Goal: Task Accomplishment & Management: Manage account settings

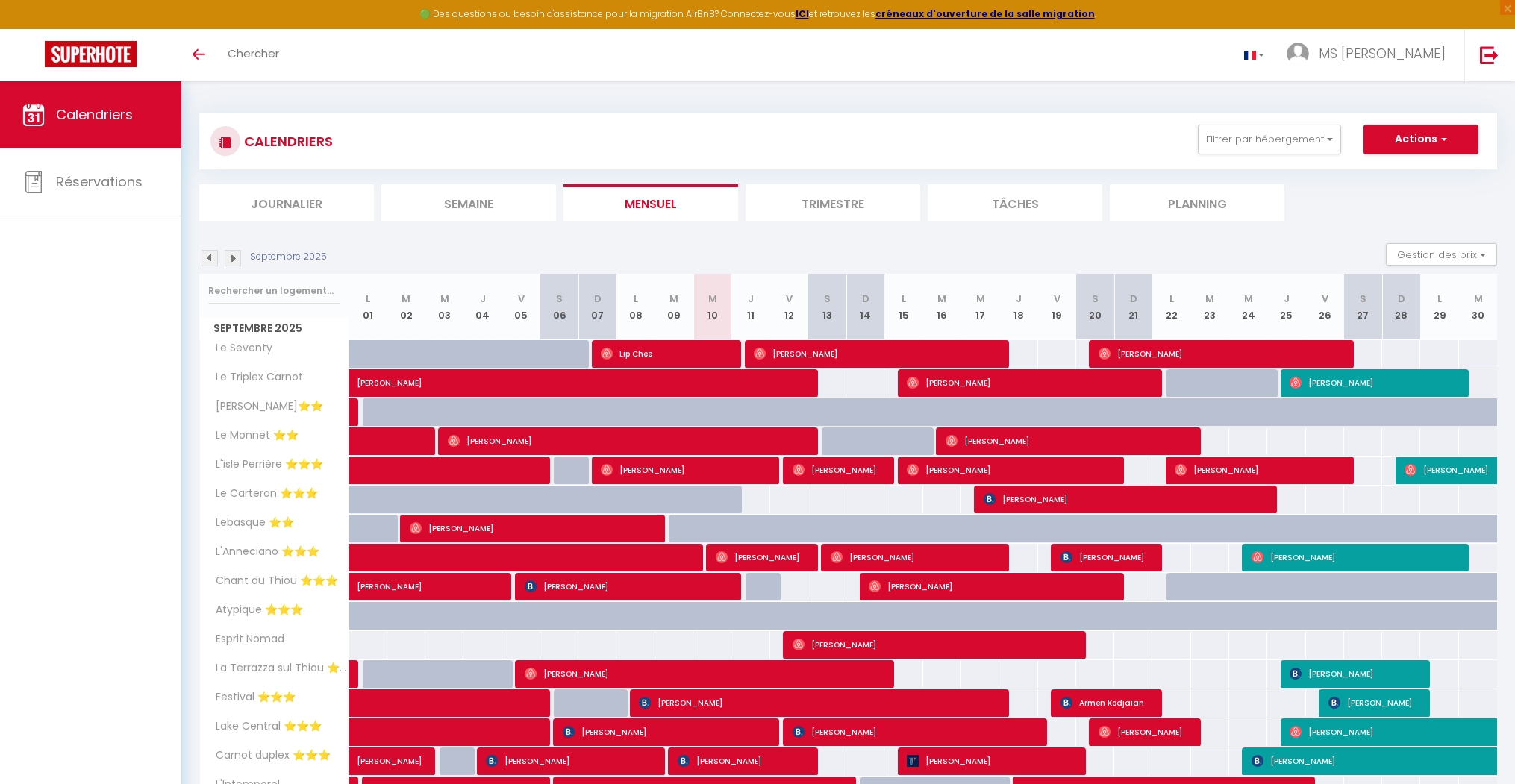
scroll to position [120, 0]
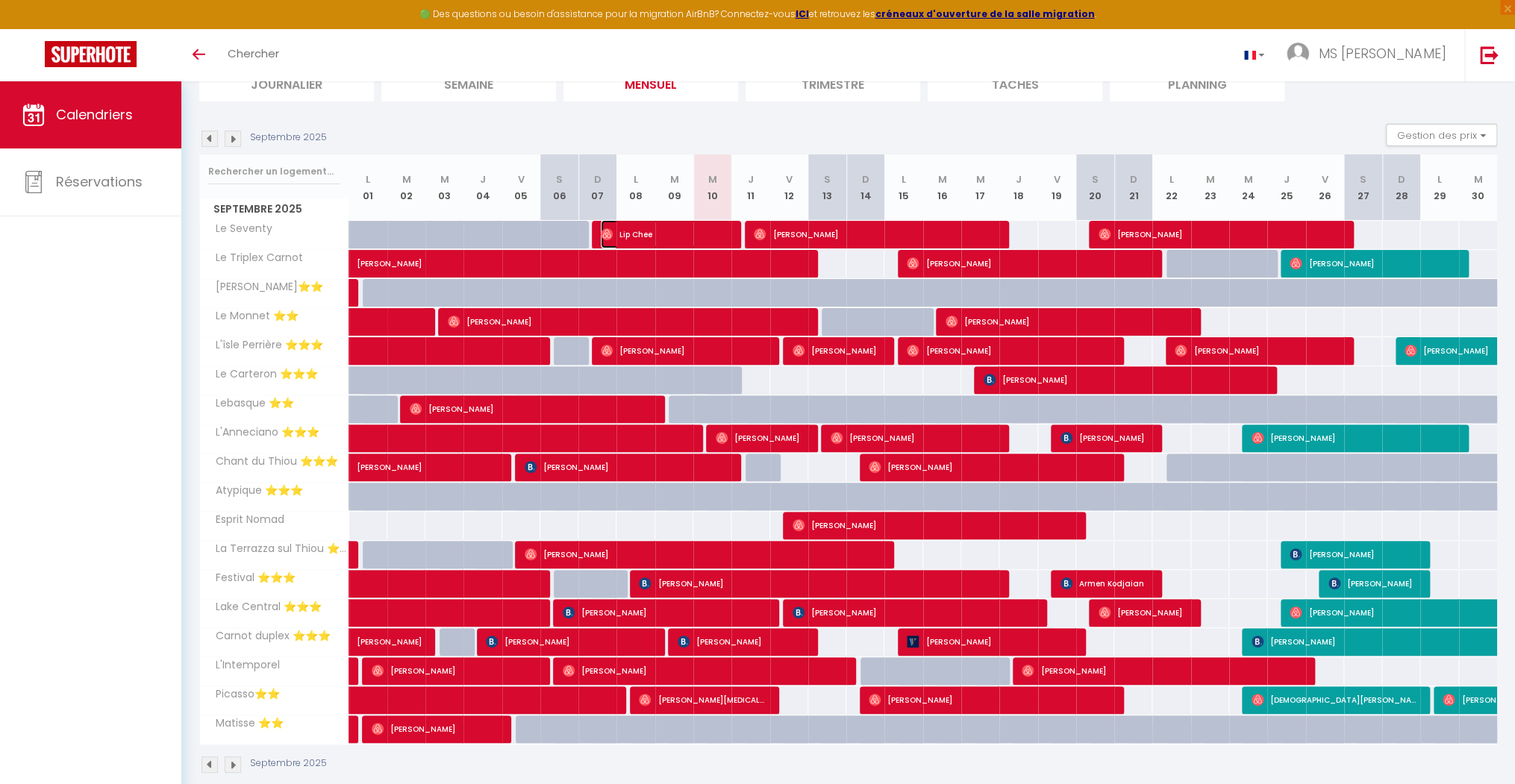
click at [718, 232] on span "Lip Chee" at bounding box center [666, 234] width 129 height 28
select select "OK"
select select "0"
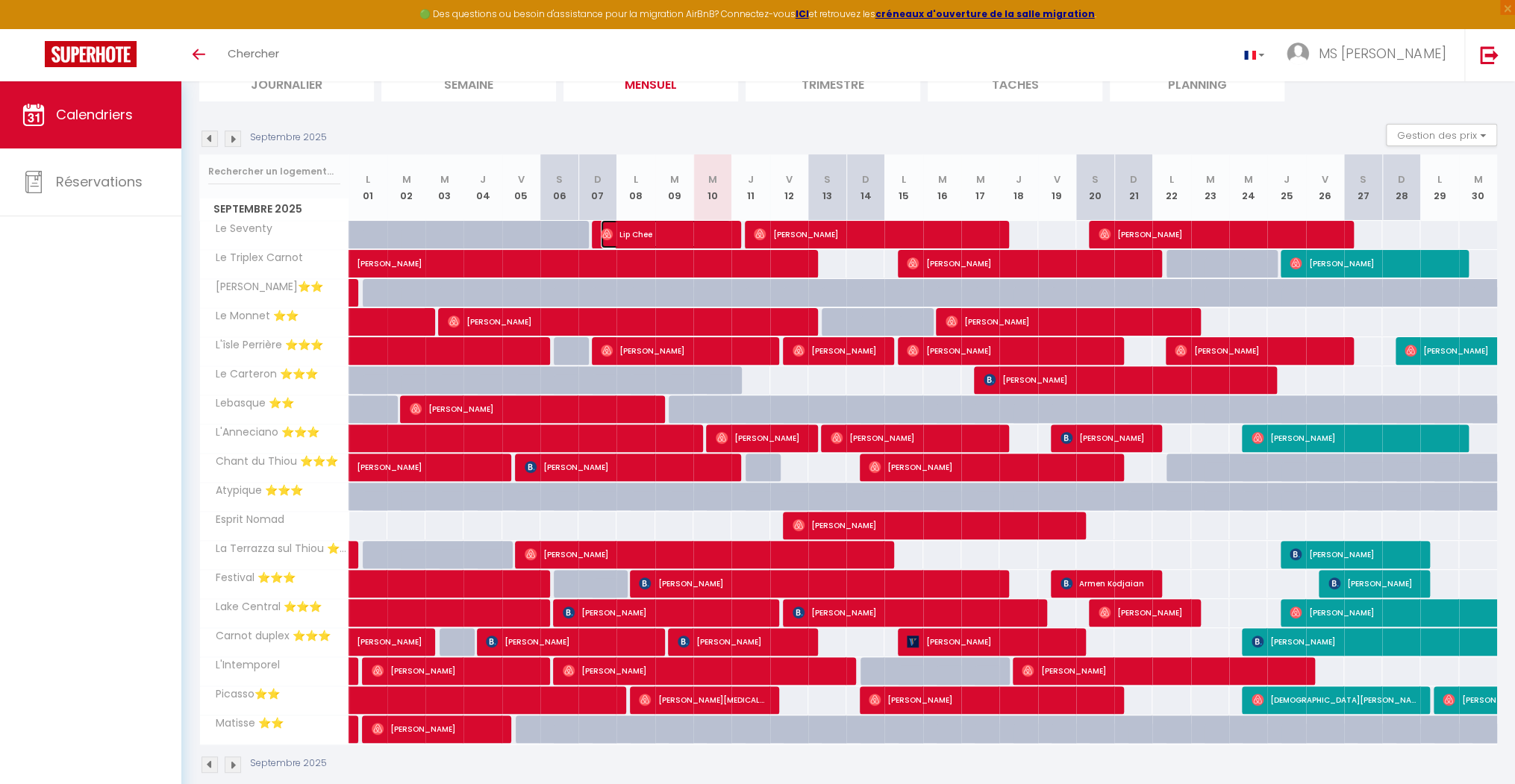
select select "1"
select select
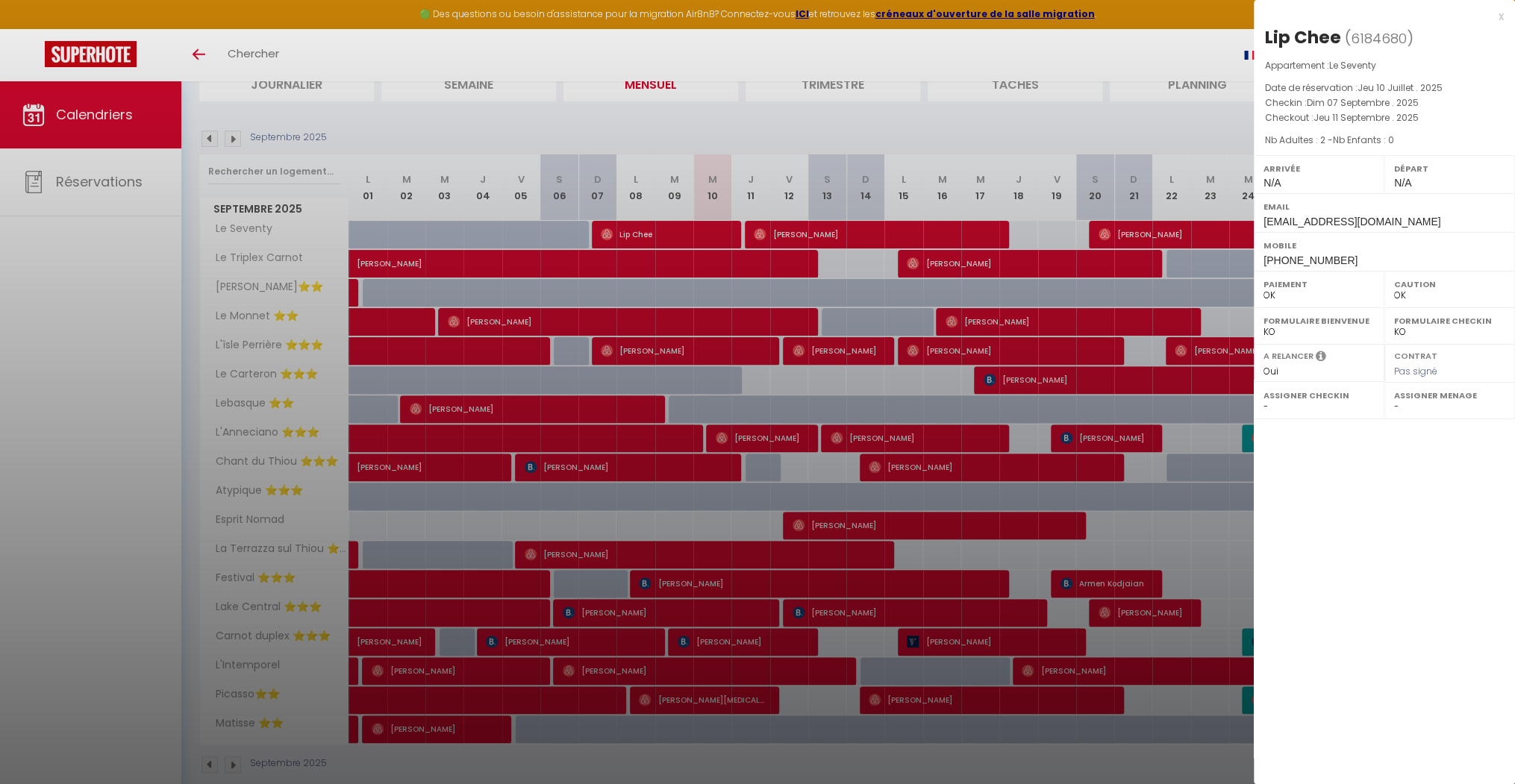
click at [821, 232] on div at bounding box center [757, 392] width 1515 height 784
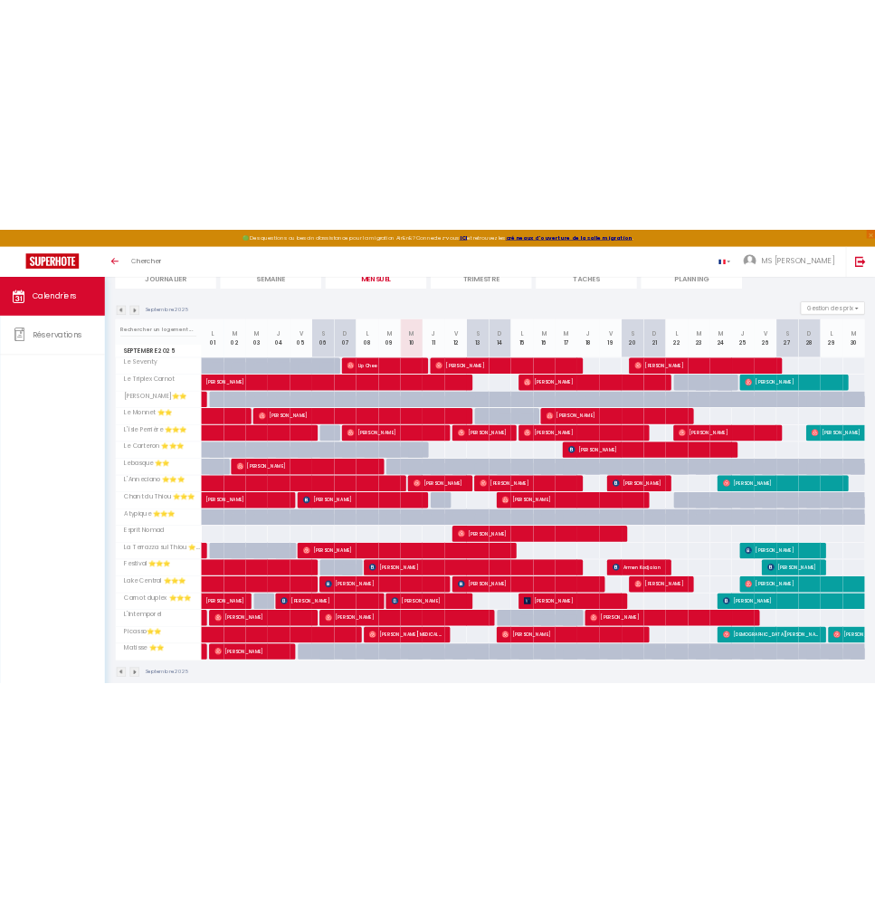
scroll to position [0, 0]
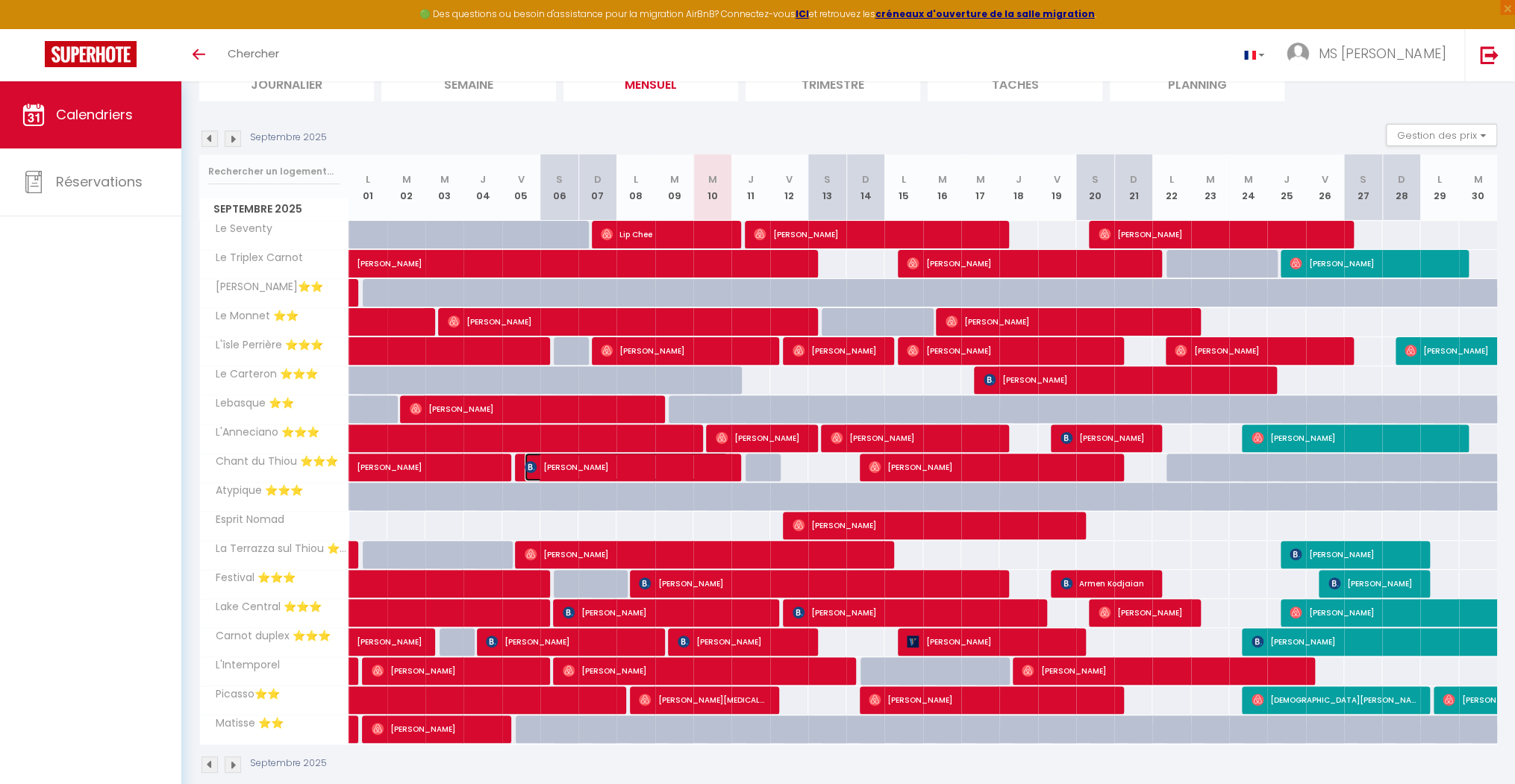
click at [713, 468] on span "[PERSON_NAME]" at bounding box center [626, 467] width 203 height 28
select select "20817"
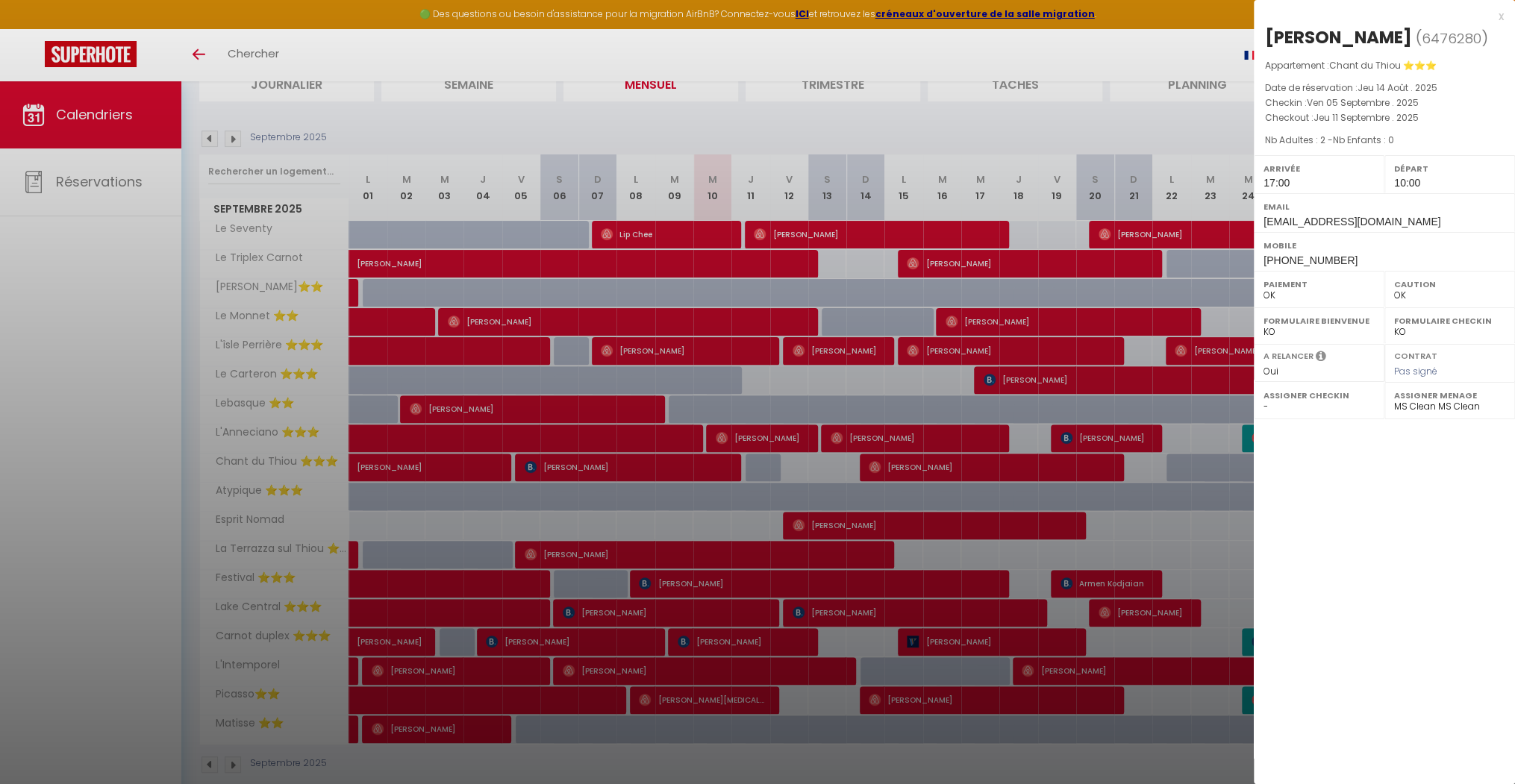
click at [767, 468] on div at bounding box center [757, 392] width 1515 height 784
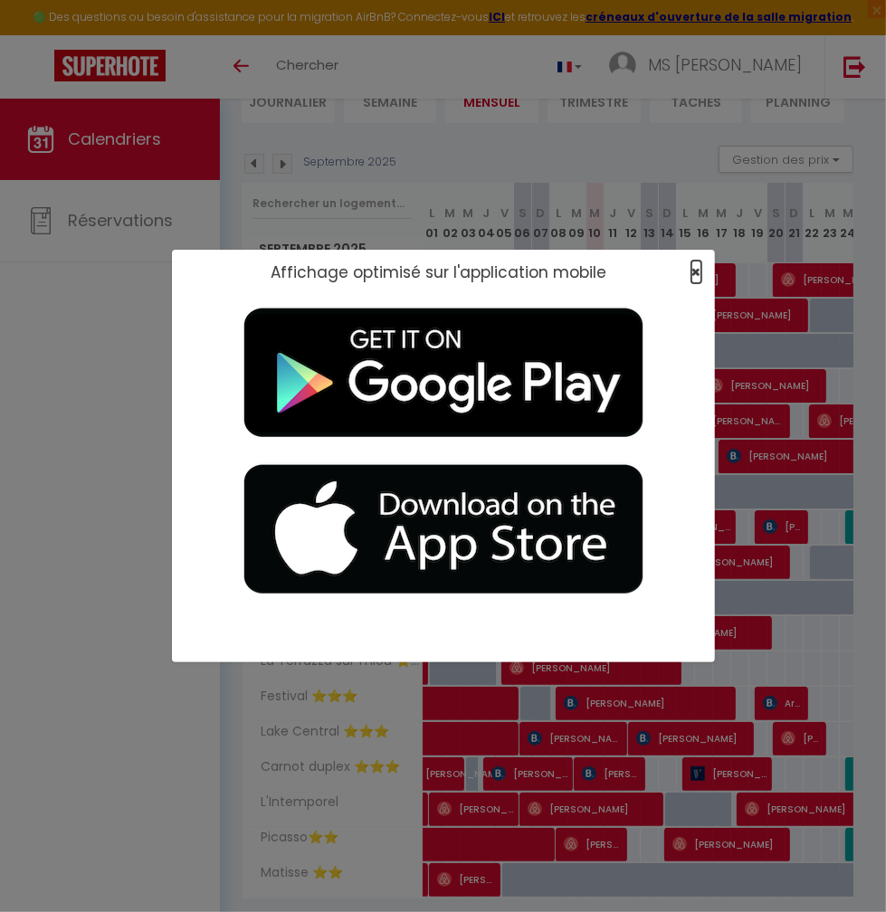
click at [700, 270] on span "×" at bounding box center [696, 272] width 10 height 23
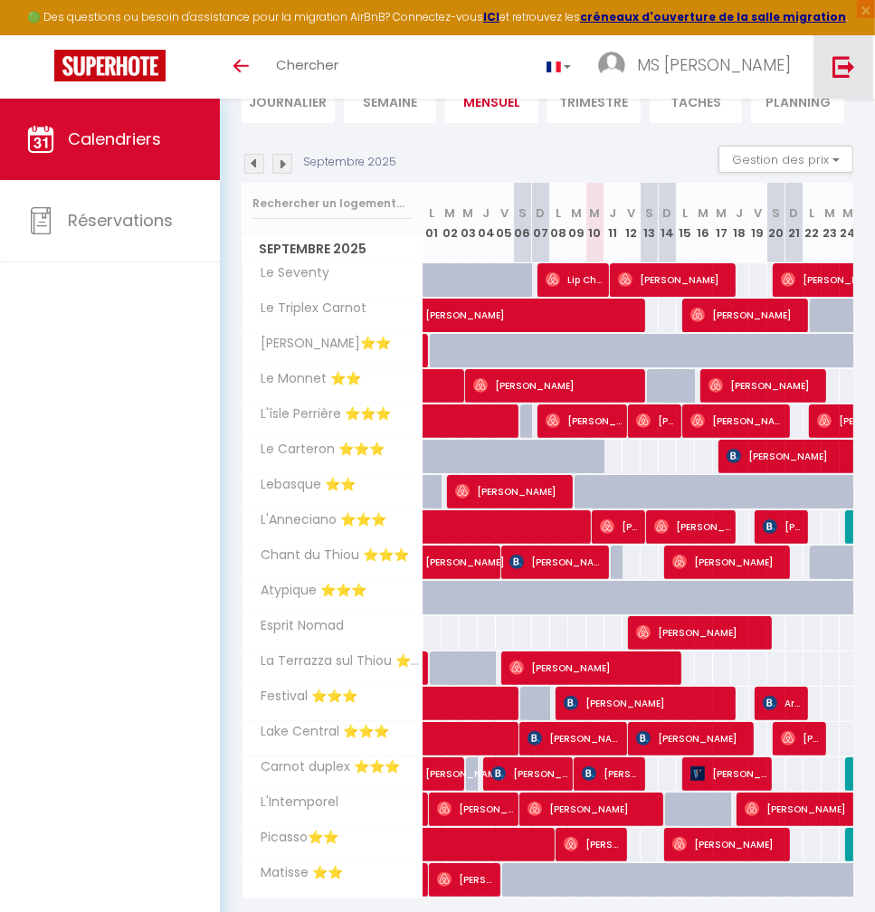
click at [846, 73] on img at bounding box center [844, 66] width 23 height 23
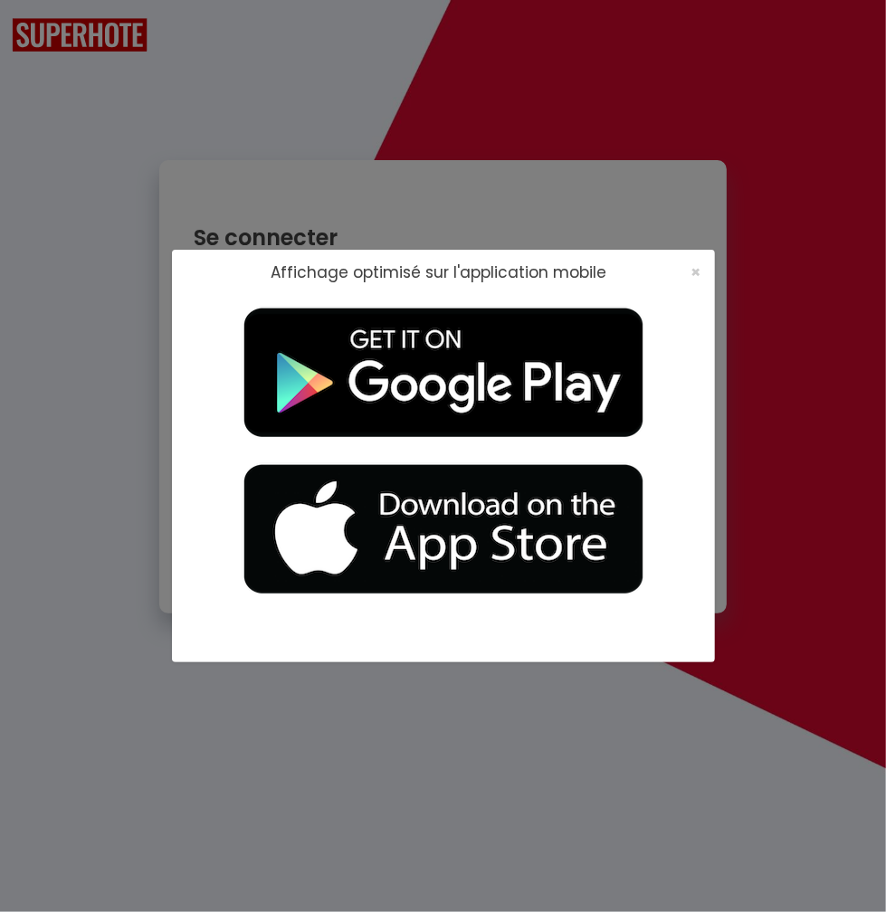
type input "[EMAIL_ADDRESS][DOMAIN_NAME]"
drag, startPoint x: 691, startPoint y: 271, endPoint x: 641, endPoint y: 290, distance: 54.1
click at [691, 271] on span "×" at bounding box center [696, 272] width 10 height 23
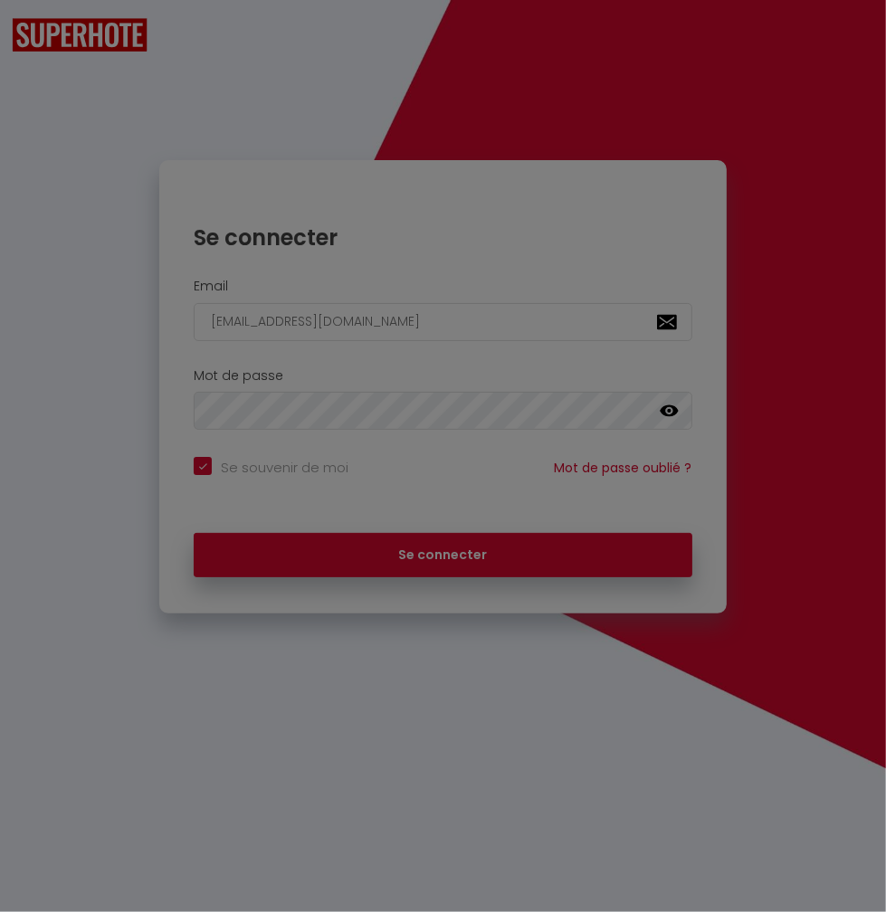
checkbox input "true"
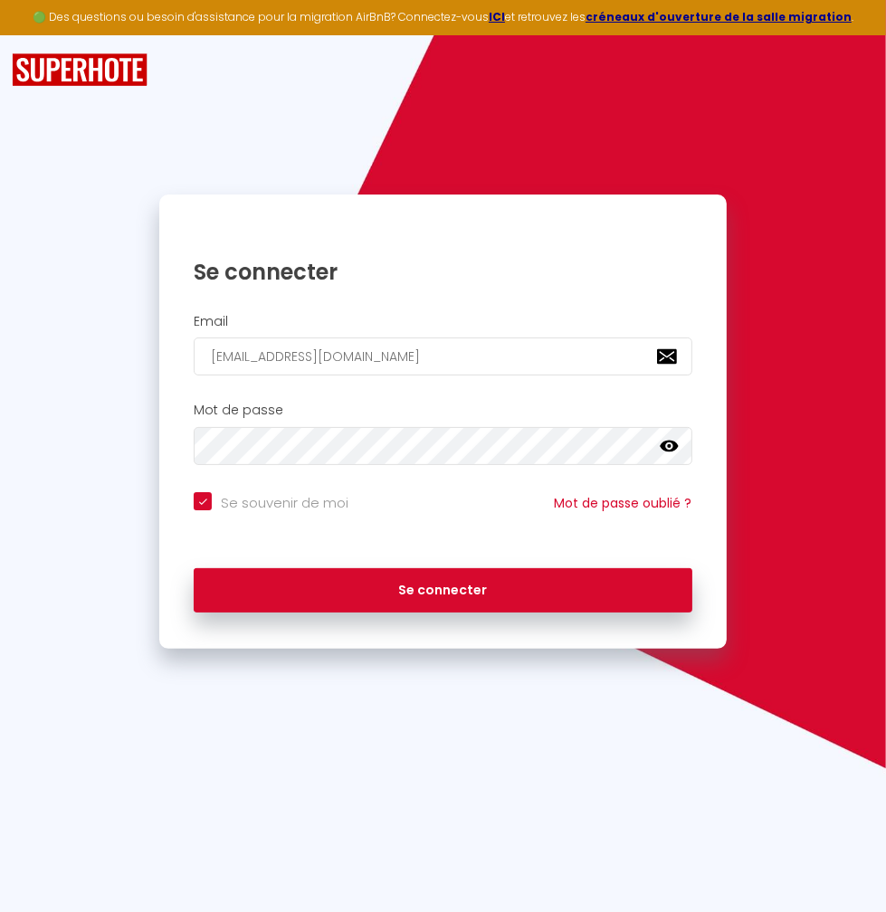
click at [515, 316] on h2 "Email" at bounding box center [443, 321] width 498 height 15
click at [500, 355] on input "[EMAIL_ADDRESS][DOMAIN_NAME]" at bounding box center [443, 357] width 498 height 38
type input "[EMAIL_ADDRESS][DOMAIN_NAME]"
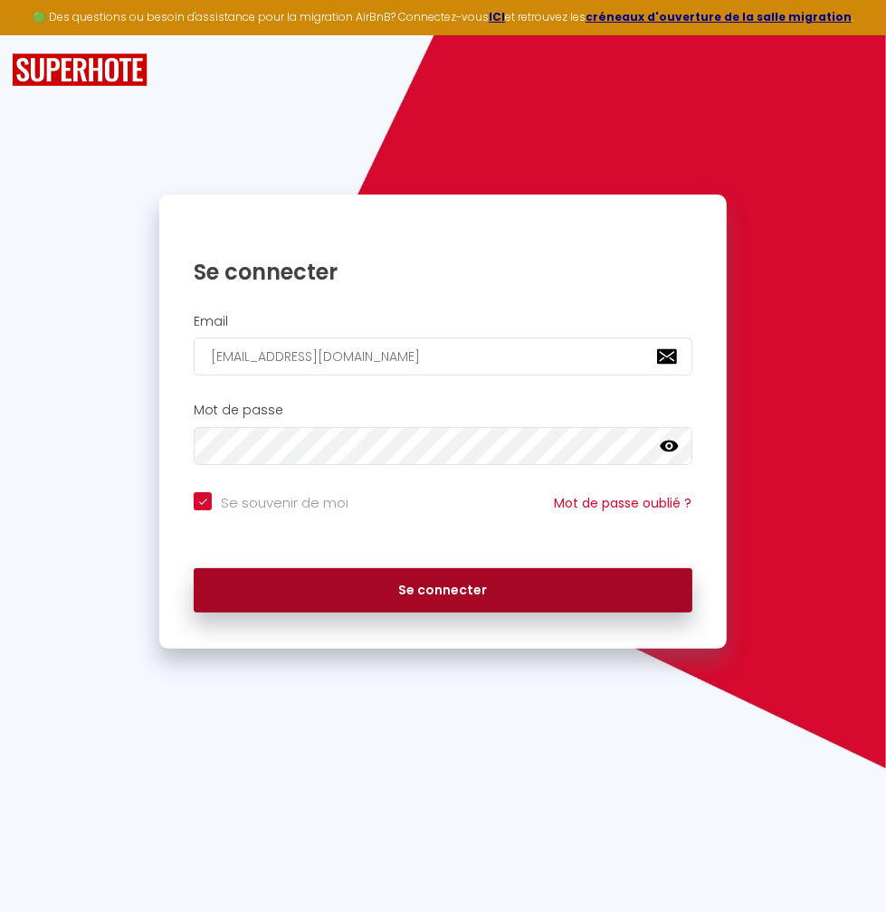
click at [387, 576] on button "Se connecter" at bounding box center [443, 590] width 498 height 45
checkbox input "true"
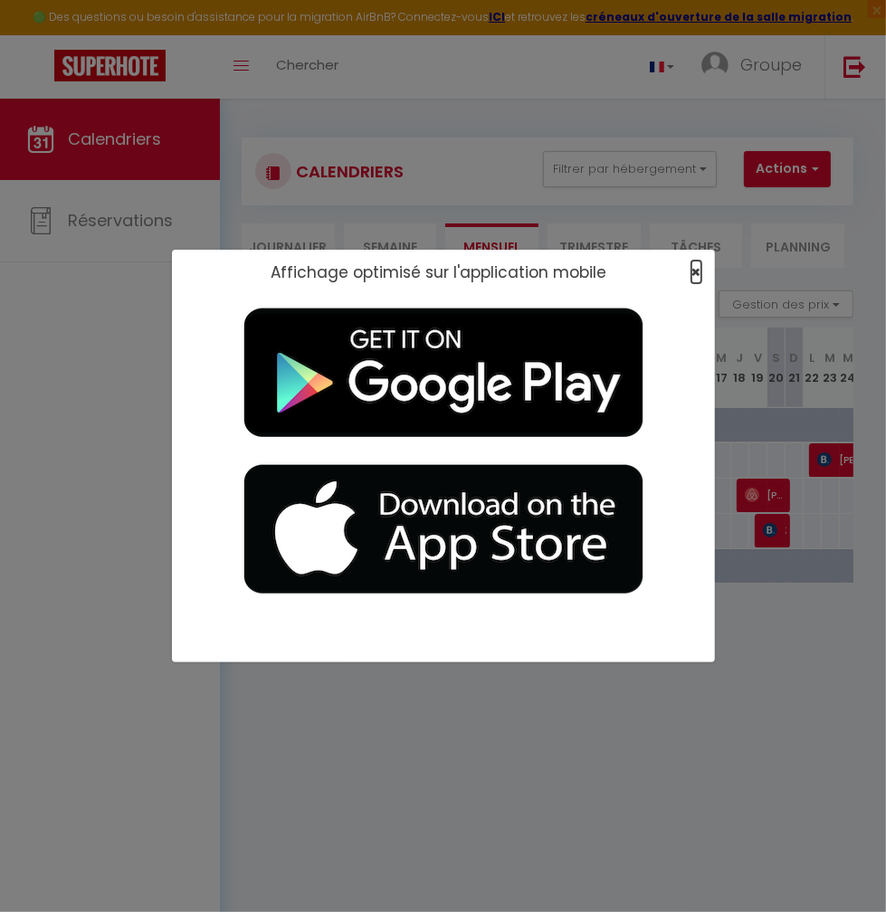
drag, startPoint x: 697, startPoint y: 264, endPoint x: 715, endPoint y: 235, distance: 34.2
click at [697, 264] on span "×" at bounding box center [696, 272] width 10 height 23
click at [699, 268] on span "×" at bounding box center [696, 272] width 10 height 23
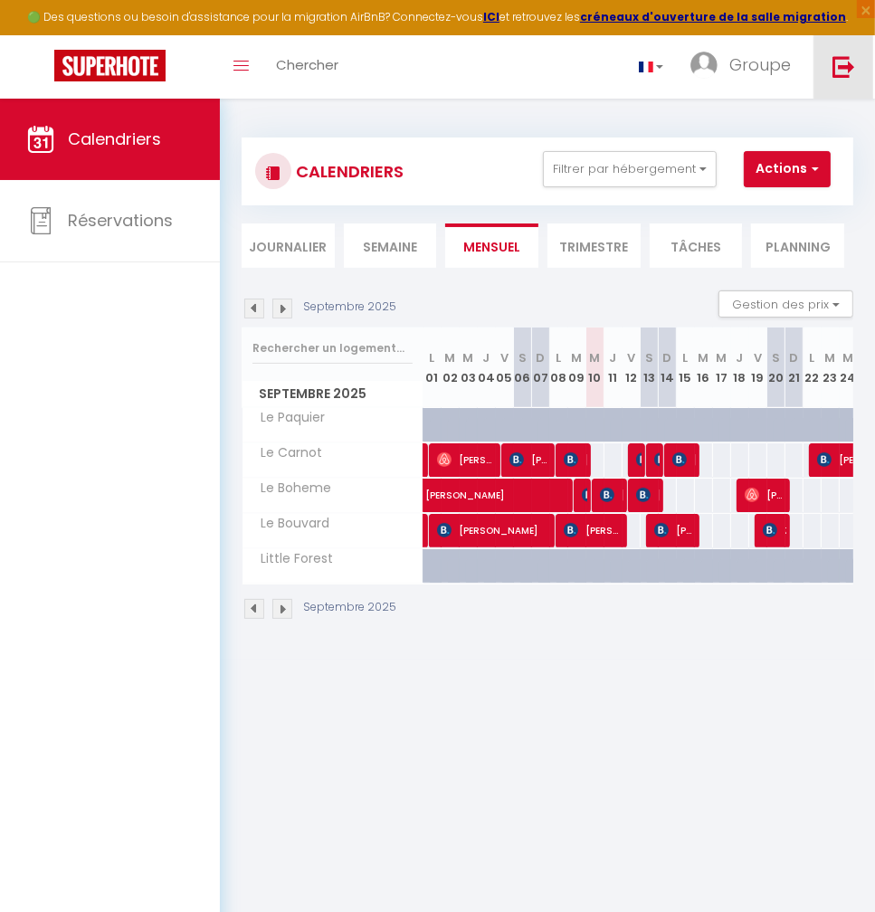
click at [848, 62] on img at bounding box center [844, 66] width 23 height 23
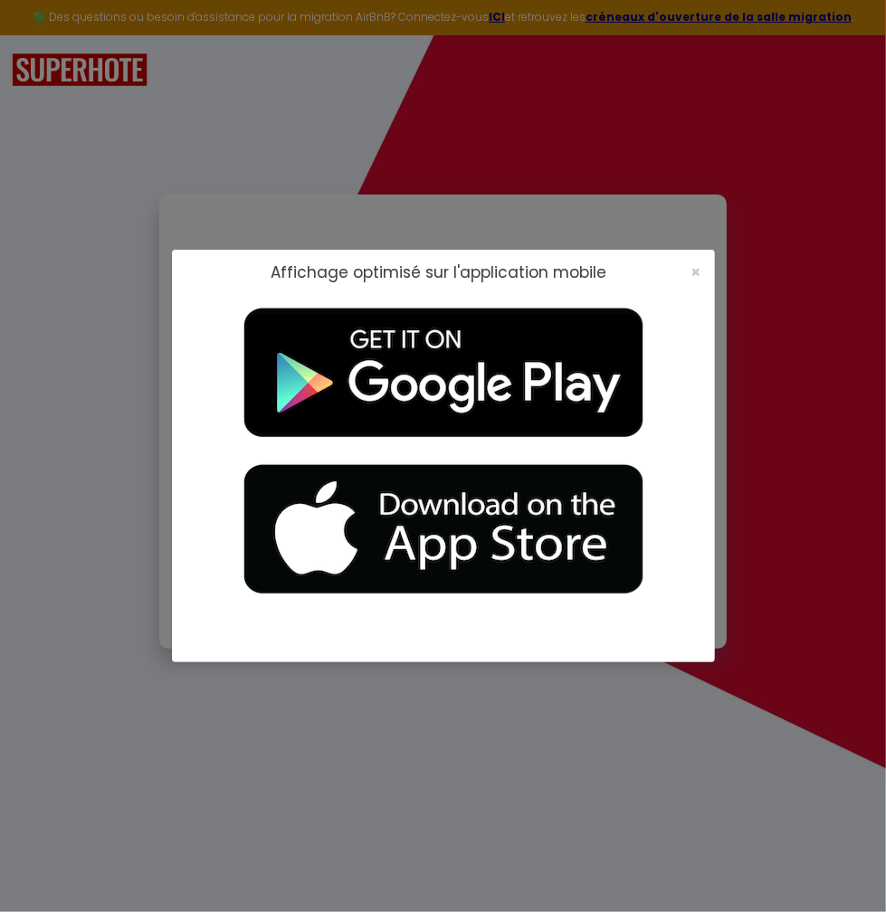
type input "[EMAIL_ADDRESS][DOMAIN_NAME]"
checkbox input "true"
click at [702, 270] on div "×" at bounding box center [690, 272] width 45 height 18
click at [700, 270] on span "×" at bounding box center [696, 272] width 10 height 23
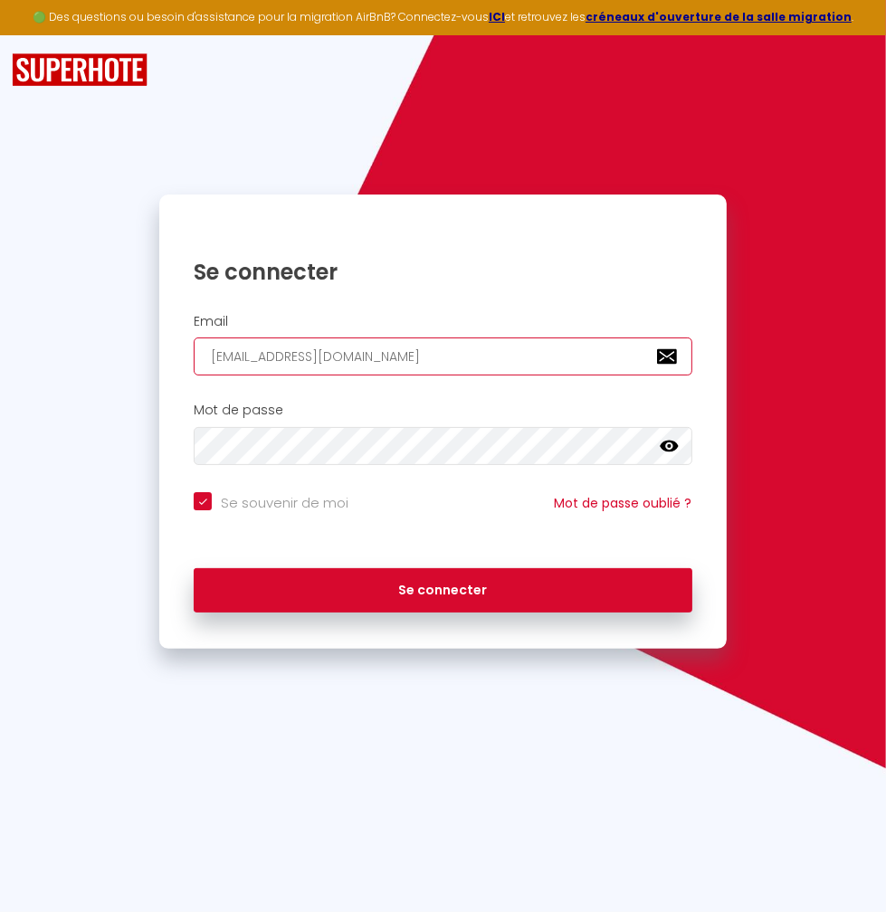
click at [525, 355] on input "[EMAIL_ADDRESS][DOMAIN_NAME]" at bounding box center [443, 357] width 498 height 38
type input "[EMAIL_ADDRESS][DOMAIN_NAME]"
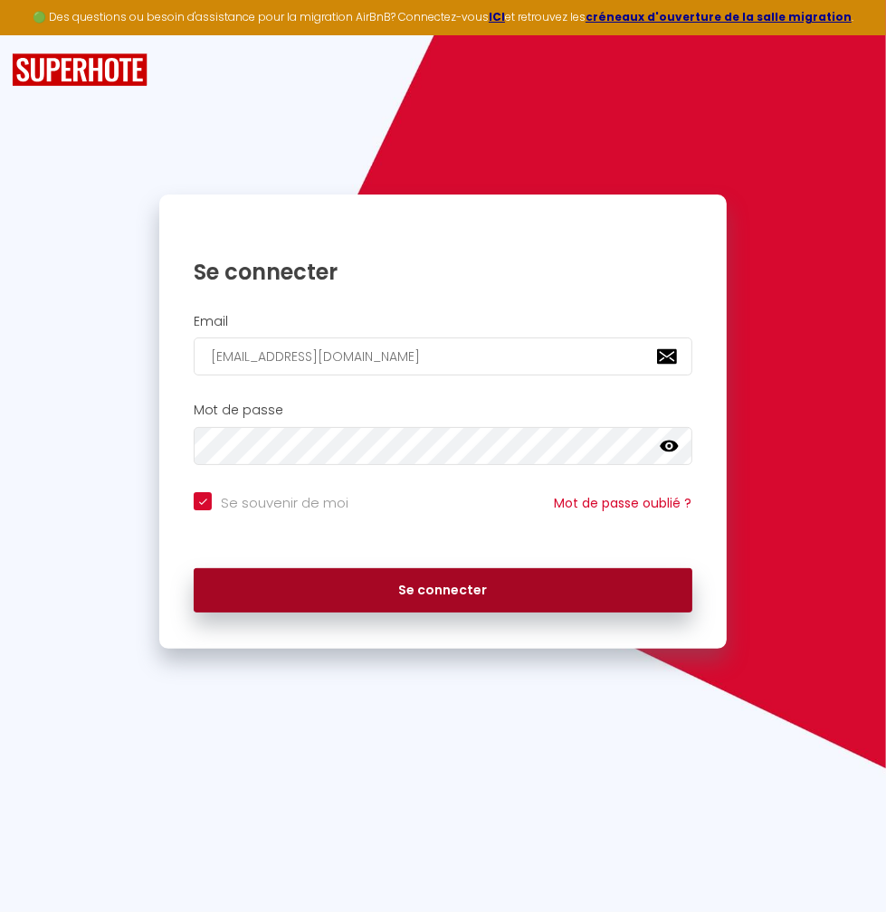
click at [379, 587] on button "Se connecter" at bounding box center [443, 590] width 498 height 45
checkbox input "true"
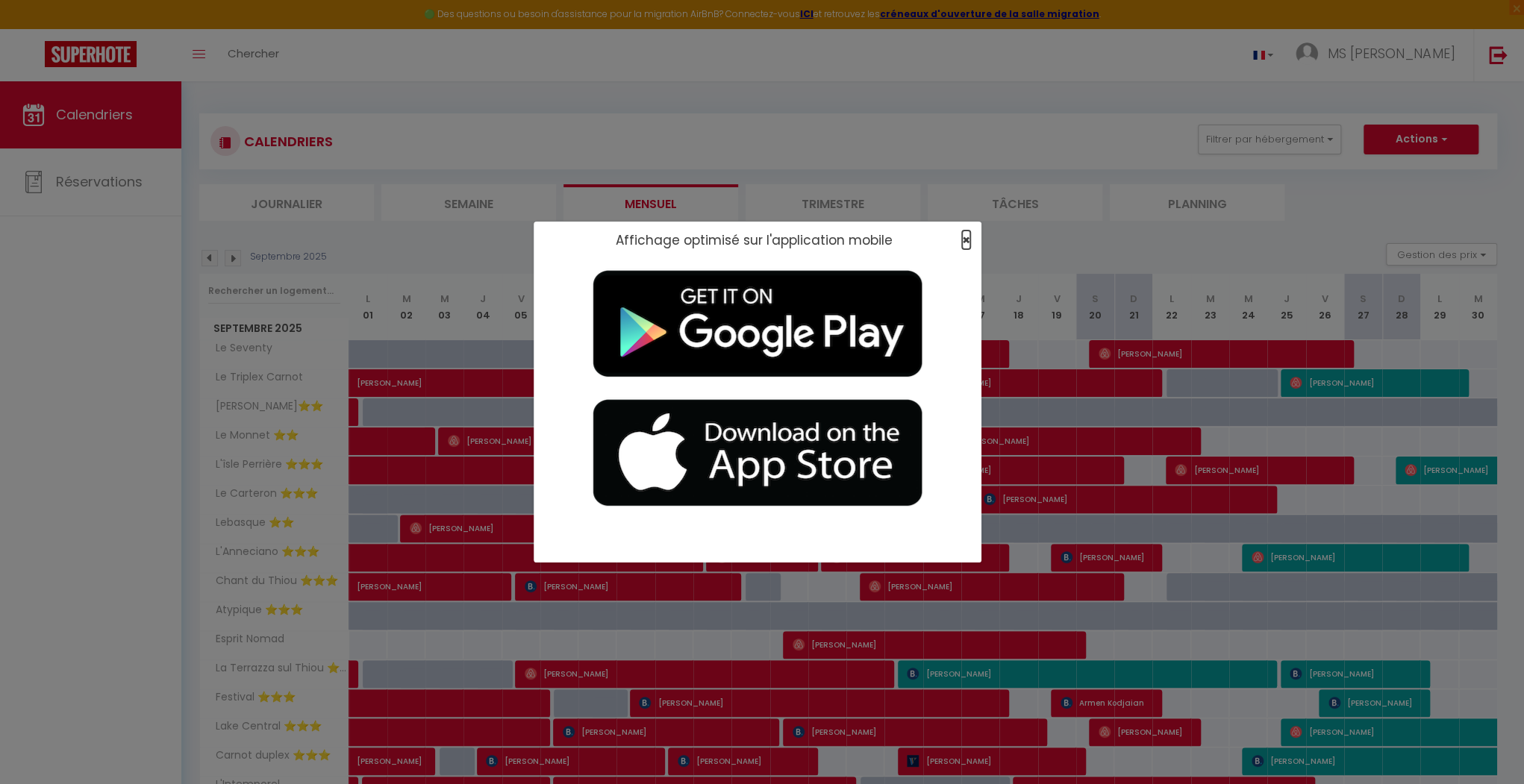
click at [967, 242] on span "×" at bounding box center [967, 240] width 8 height 19
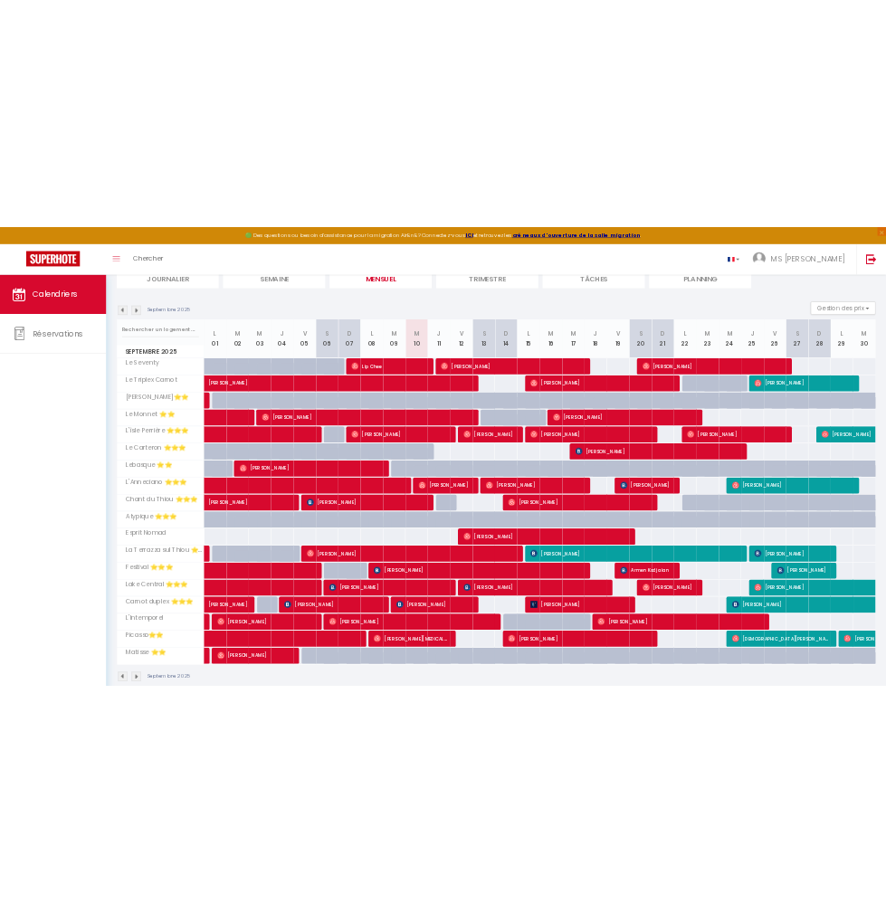
scroll to position [145, 0]
